Goal: Transaction & Acquisition: Purchase product/service

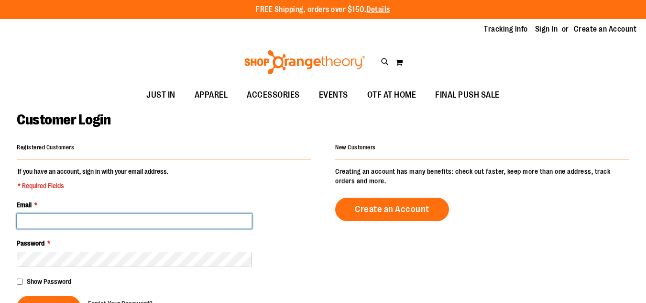
click at [84, 225] on input "Email *" at bounding box center [134, 220] width 235 height 15
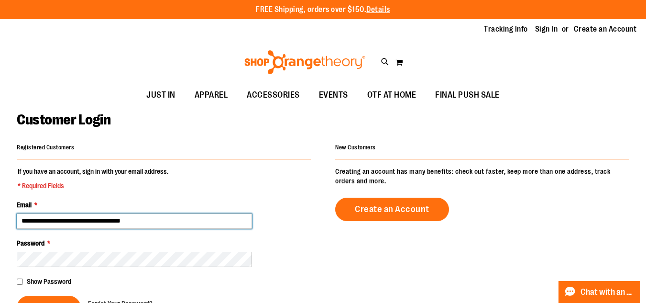
type input "**********"
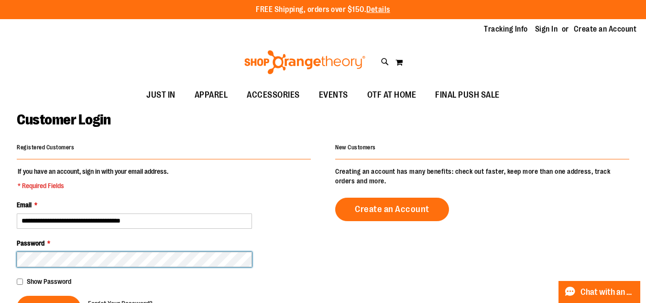
click at [17, 296] on button "Sign In" at bounding box center [49, 307] width 64 height 23
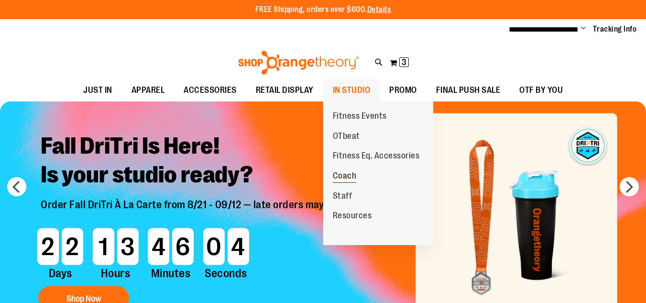
click at [353, 177] on span "Coach" at bounding box center [345, 177] width 24 height 12
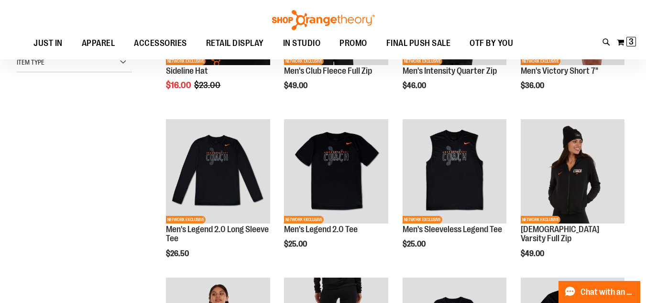
scroll to position [130, 0]
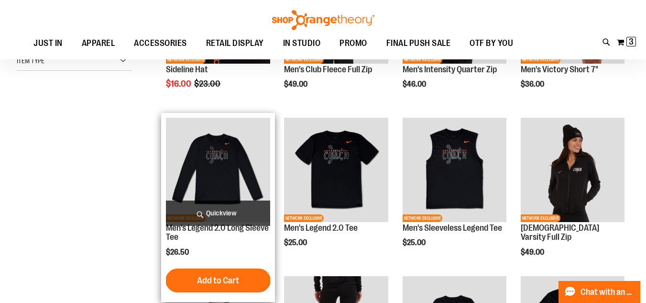
click at [235, 163] on img "product" at bounding box center [218, 170] width 104 height 104
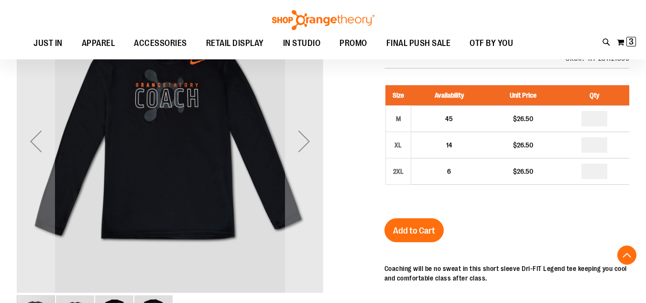
scroll to position [145, 0]
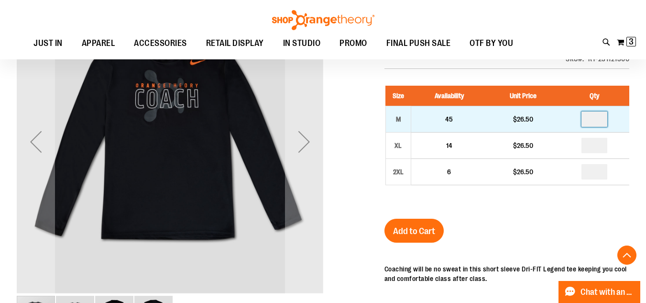
click at [605, 113] on input "number" at bounding box center [595, 118] width 26 height 15
type input "*"
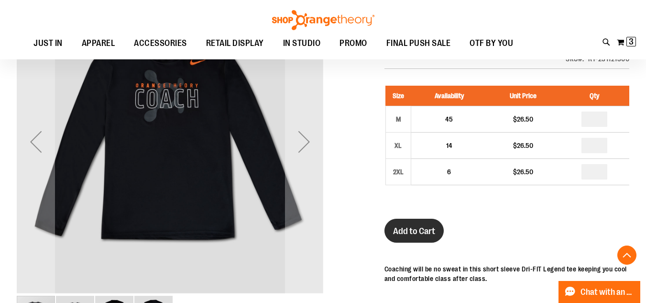
click at [415, 224] on button "Add to Cart" at bounding box center [414, 231] width 59 height 24
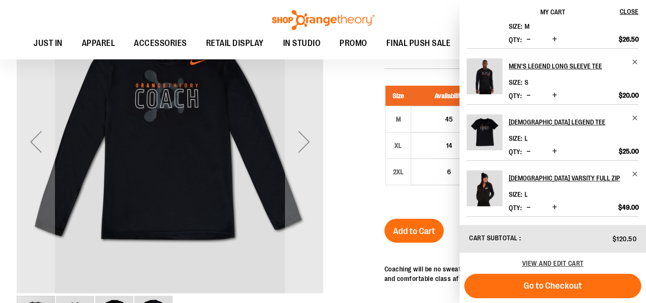
scroll to position [0, 0]
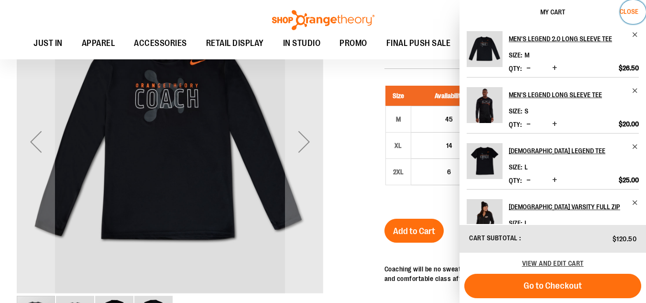
click at [632, 14] on span "Close" at bounding box center [629, 12] width 19 height 8
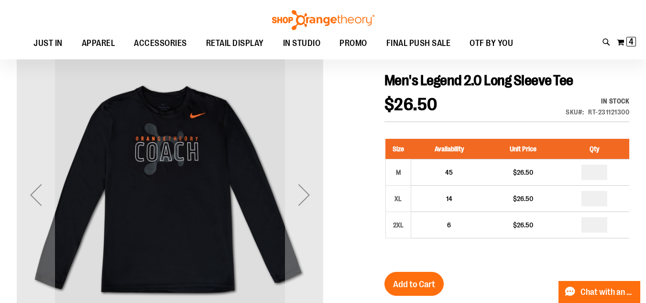
scroll to position [92, 0]
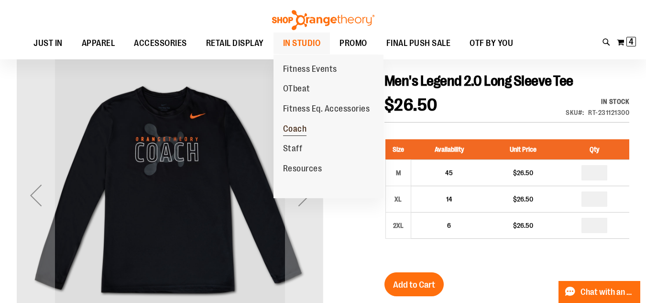
click at [303, 132] on span "Coach" at bounding box center [295, 130] width 24 height 12
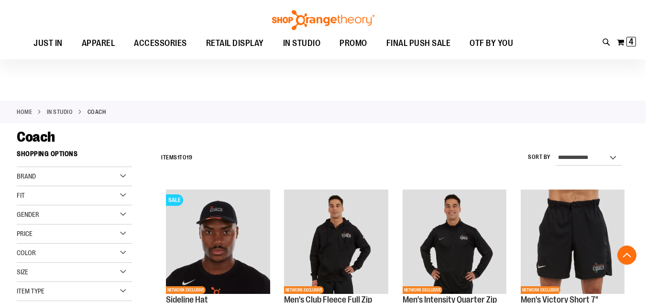
scroll to position [145, 0]
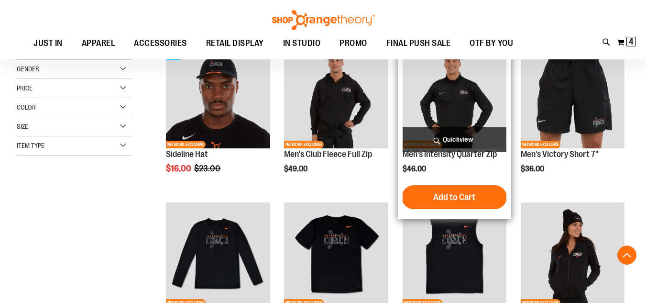
click at [458, 87] on img "product" at bounding box center [455, 96] width 104 height 104
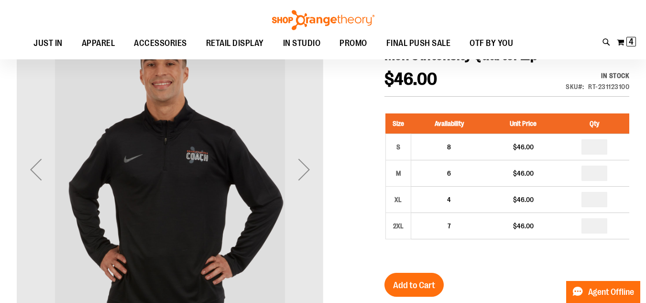
scroll to position [99, 0]
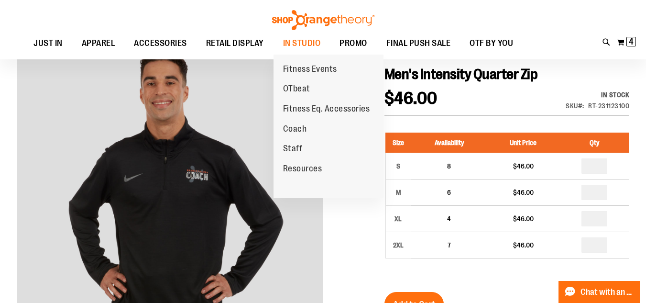
drag, startPoint x: 295, startPoint y: 150, endPoint x: 302, endPoint y: 125, distance: 26.0
click at [302, 125] on ul "Fitness Events OTbeat Fitness Eq. Accessories Coach Staff Resources" at bounding box center [329, 127] width 110 height 144
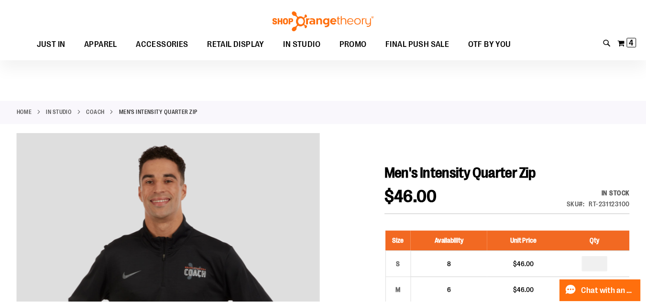
scroll to position [98, 0]
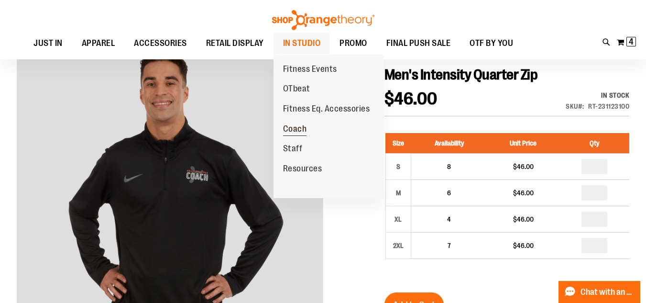
click at [303, 125] on span "Coach" at bounding box center [295, 130] width 24 height 12
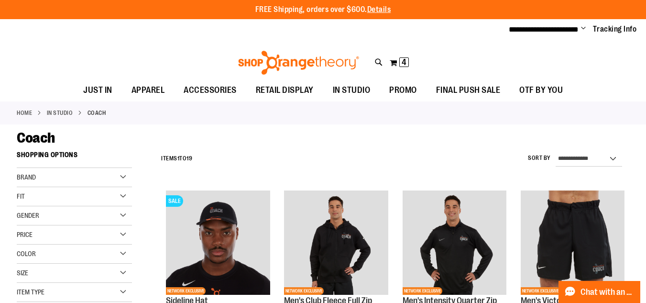
scroll to position [28, 0]
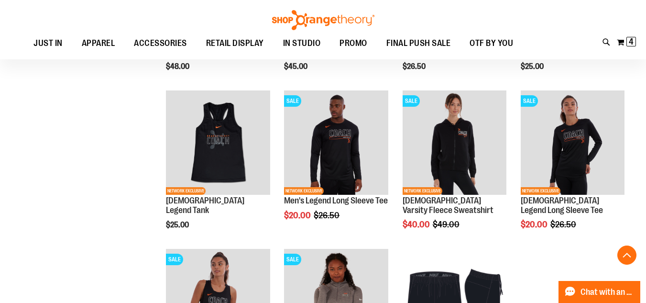
scroll to position [574, 0]
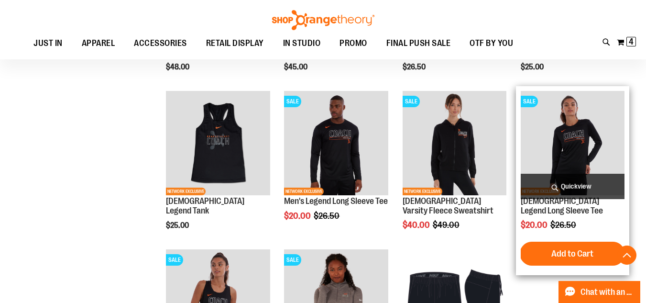
click at [558, 127] on img "product" at bounding box center [573, 143] width 104 height 104
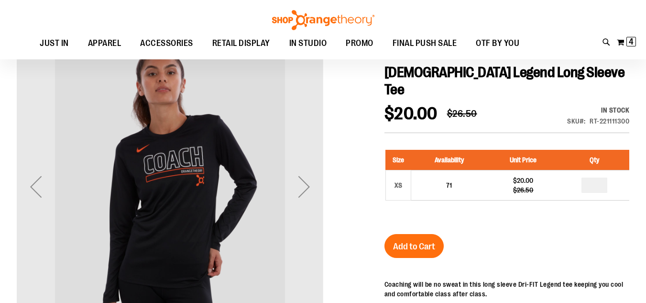
scroll to position [22, 0]
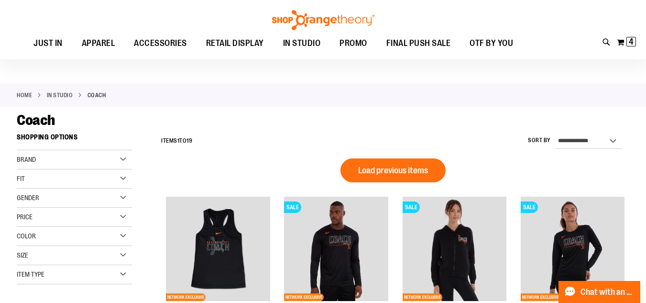
scroll to position [16, 0]
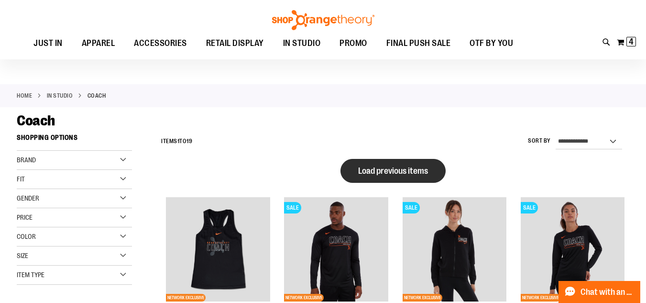
click at [394, 170] on span "Load previous items" at bounding box center [393, 171] width 70 height 10
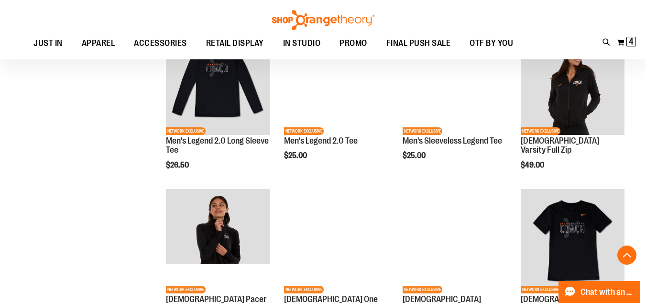
scroll to position [318, 0]
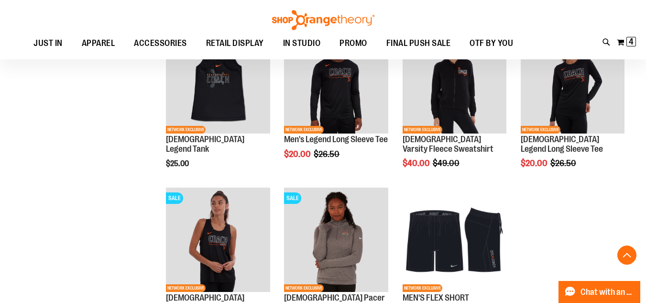
scroll to position [636, 0]
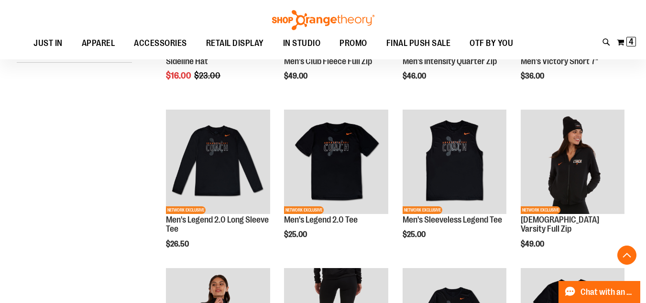
scroll to position [268, 0]
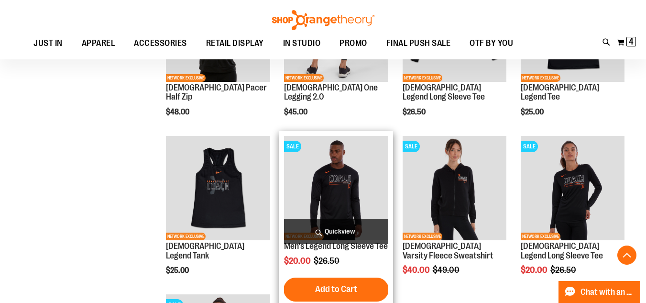
scroll to position [530, 0]
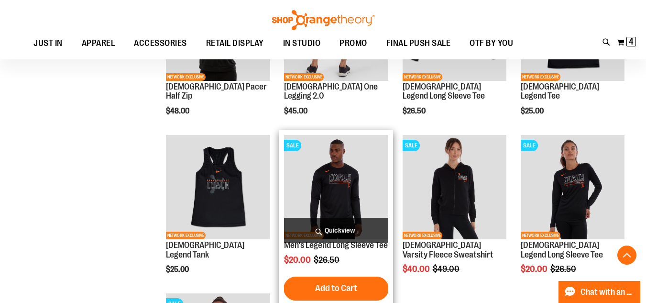
click at [378, 149] on img "product" at bounding box center [336, 187] width 104 height 104
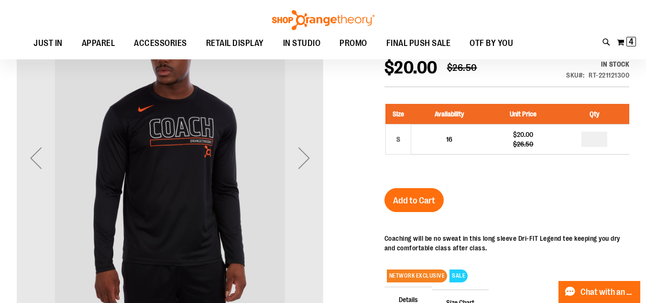
scroll to position [28, 0]
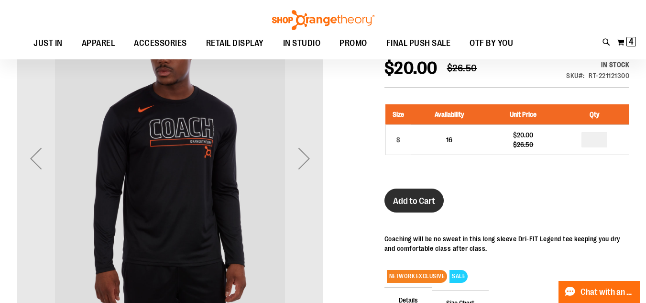
click at [432, 205] on span "Add to Cart" at bounding box center [414, 201] width 42 height 11
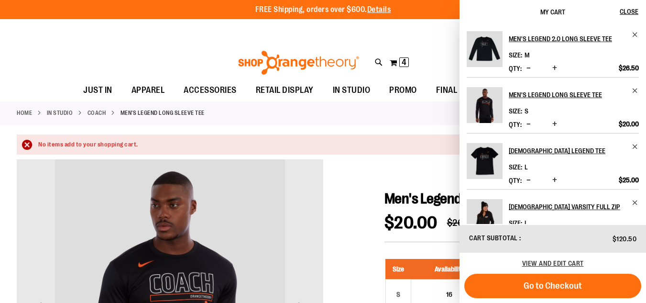
scroll to position [29, 0]
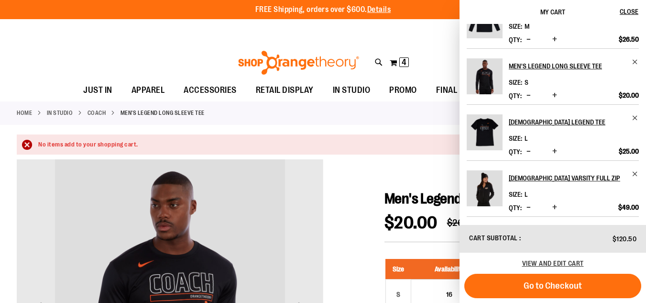
click at [487, 195] on img "Product" at bounding box center [485, 188] width 36 height 36
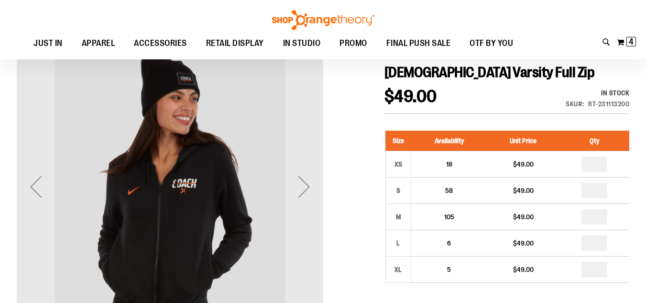
click at [305, 167] on div "Next" at bounding box center [304, 186] width 38 height 38
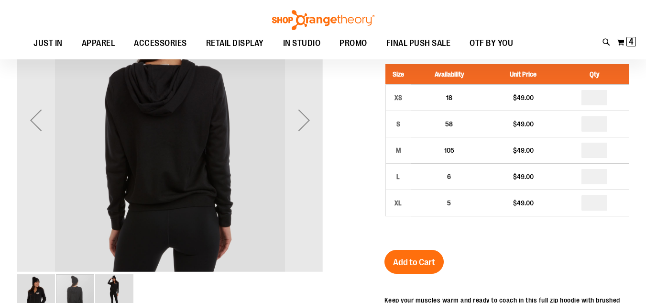
click at [305, 136] on div "Next" at bounding box center [304, 120] width 38 height 38
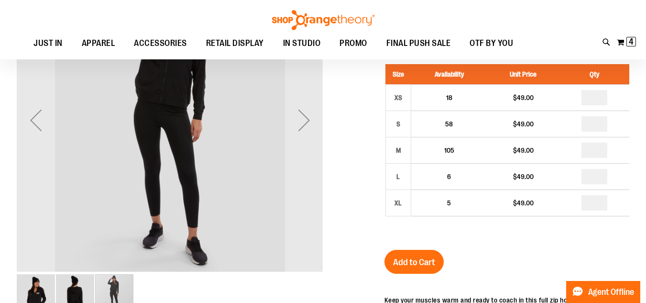
scroll to position [66, 0]
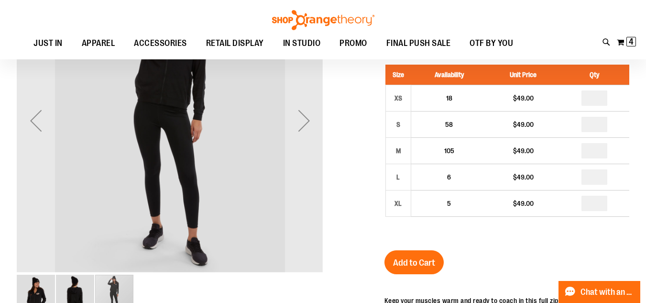
click at [305, 136] on div "Next" at bounding box center [304, 120] width 38 height 38
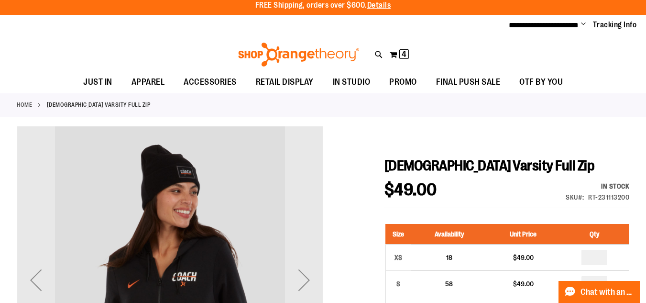
scroll to position [0, 0]
